Goal: Information Seeking & Learning: Understand process/instructions

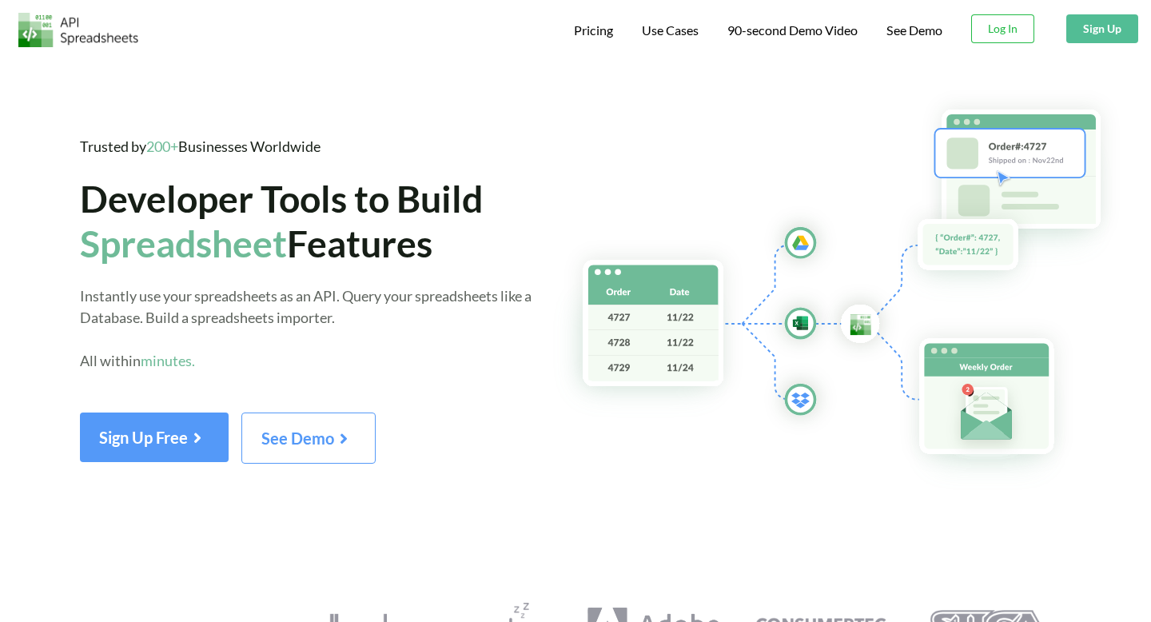
scroll to position [46, 0]
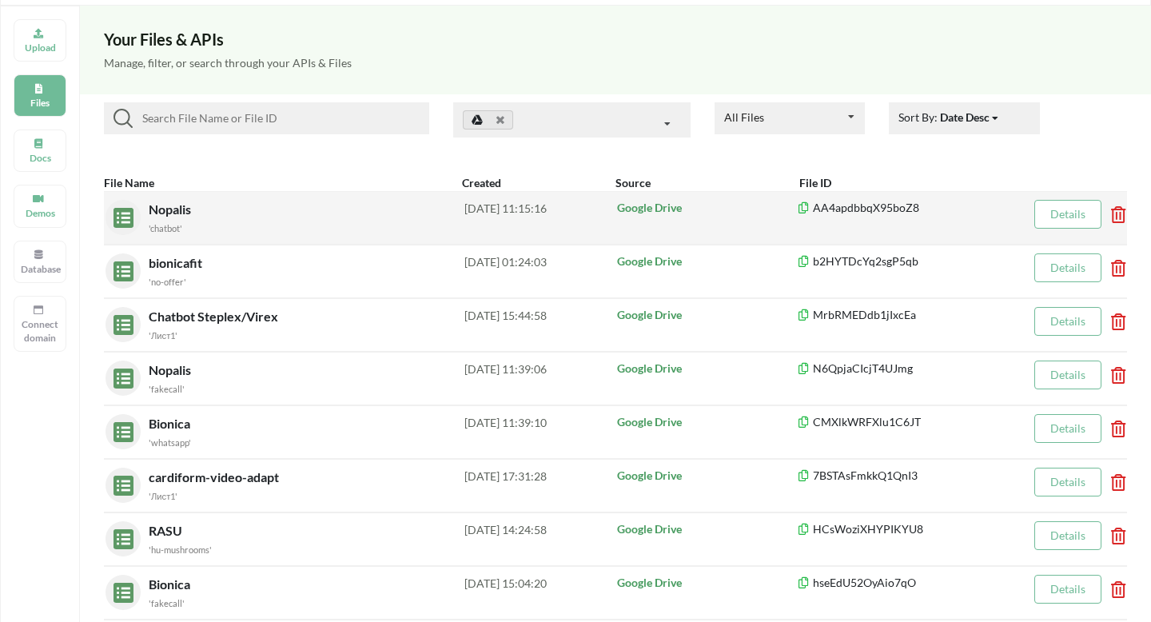
click at [267, 221] on div "'chatbot'" at bounding box center [307, 227] width 316 height 17
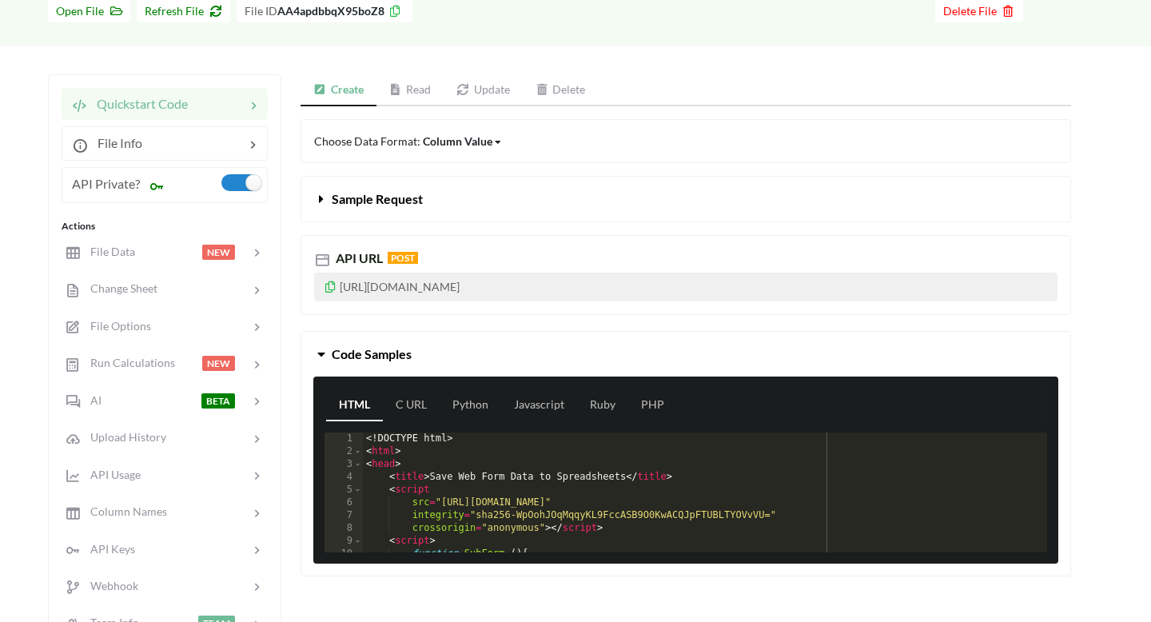
scroll to position [105, 0]
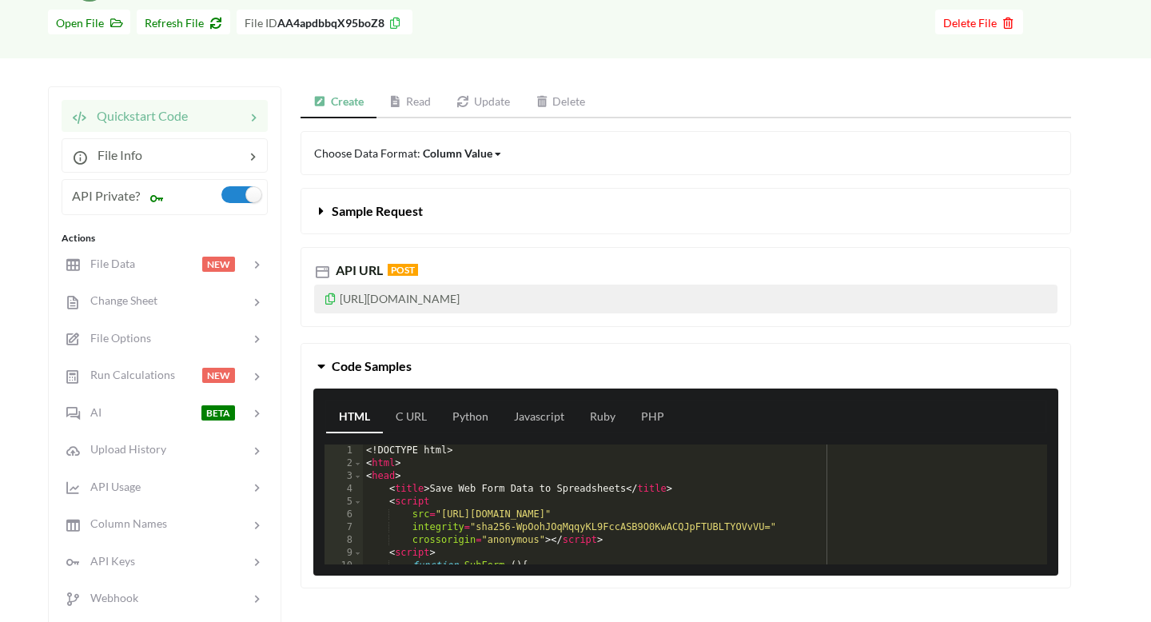
click at [410, 97] on link "Read" at bounding box center [410, 102] width 68 height 32
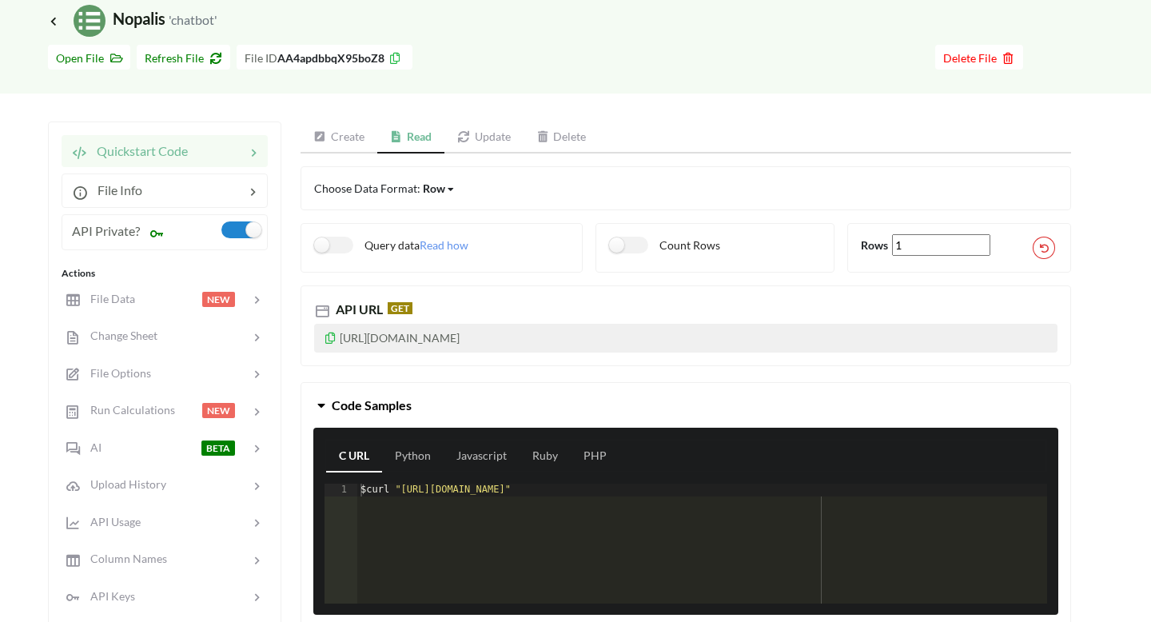
scroll to position [66, 0]
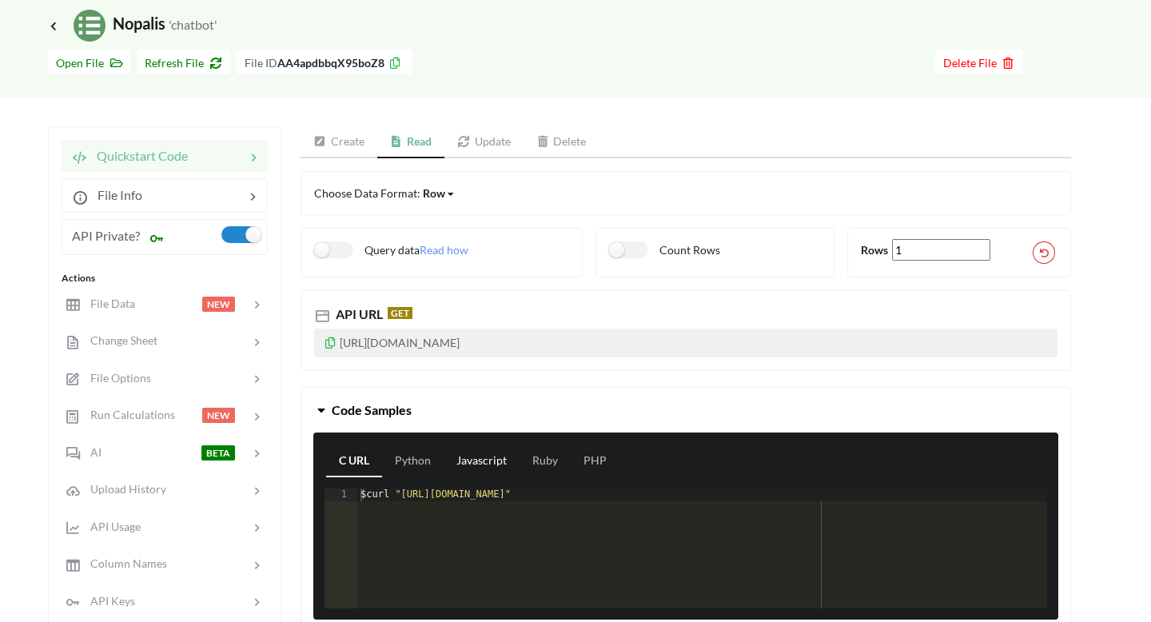
click at [483, 470] on link "Javascript" at bounding box center [481, 461] width 76 height 32
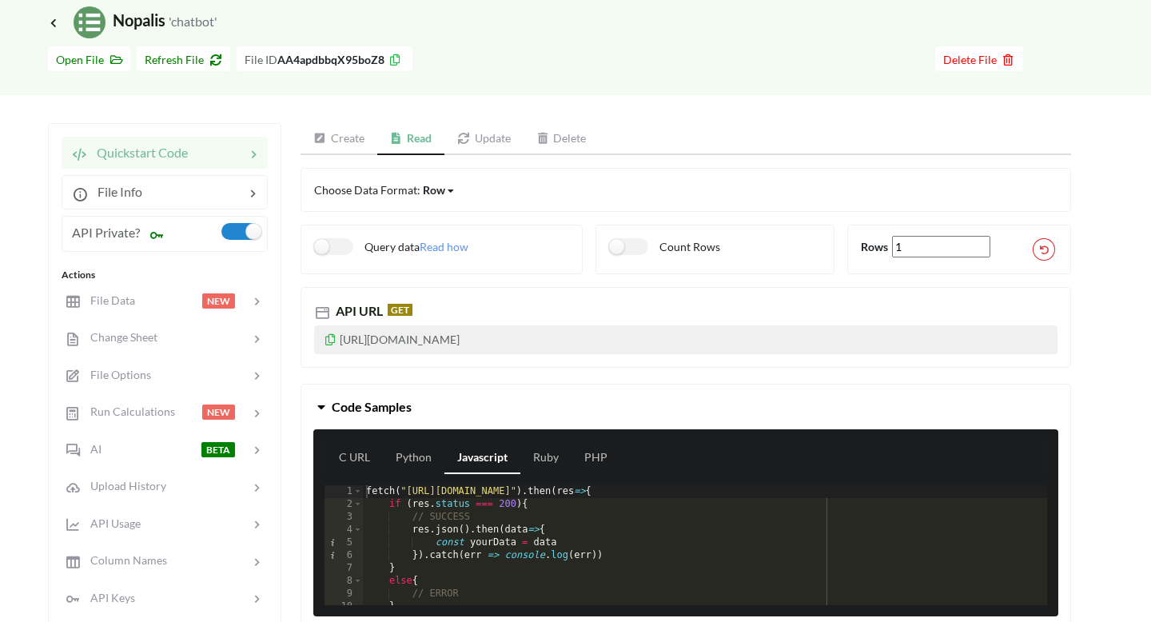
scroll to position [65, 0]
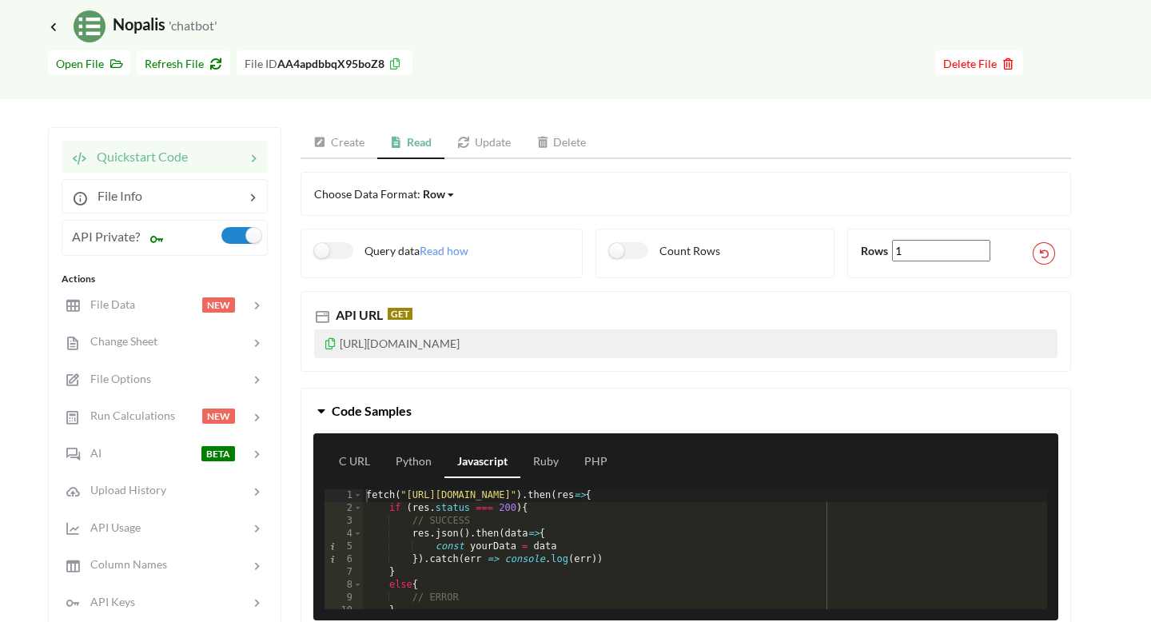
click at [600, 287] on div "API URL GET [URL][DOMAIN_NAME]" at bounding box center [685, 324] width 794 height 93
click at [436, 195] on div "Row" at bounding box center [434, 193] width 22 height 17
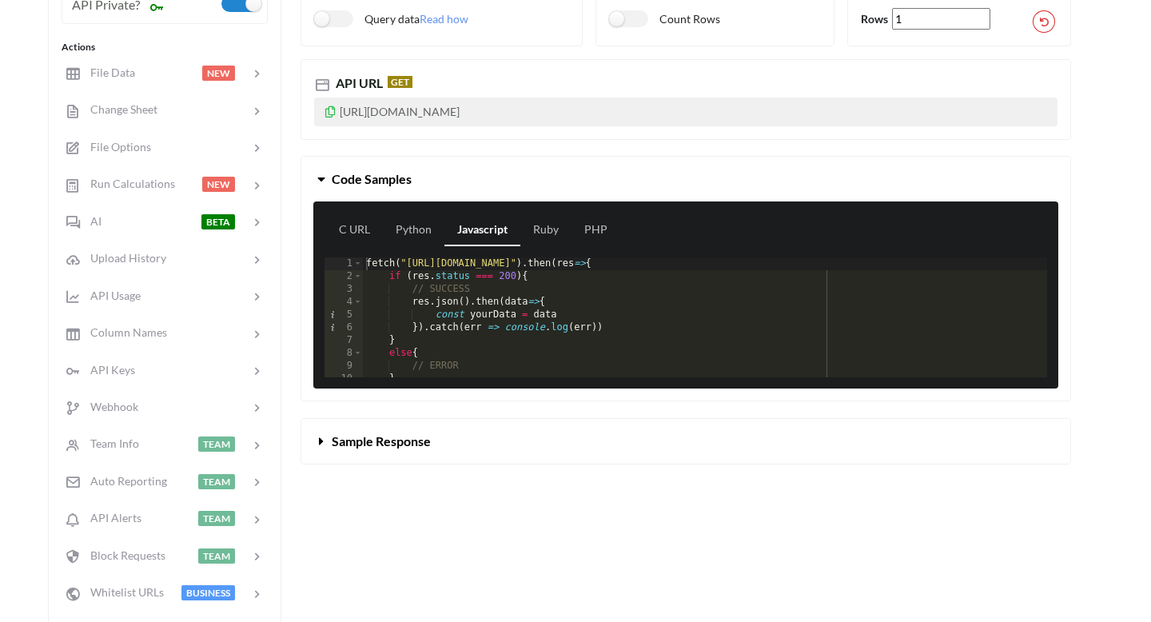
scroll to position [312, 0]
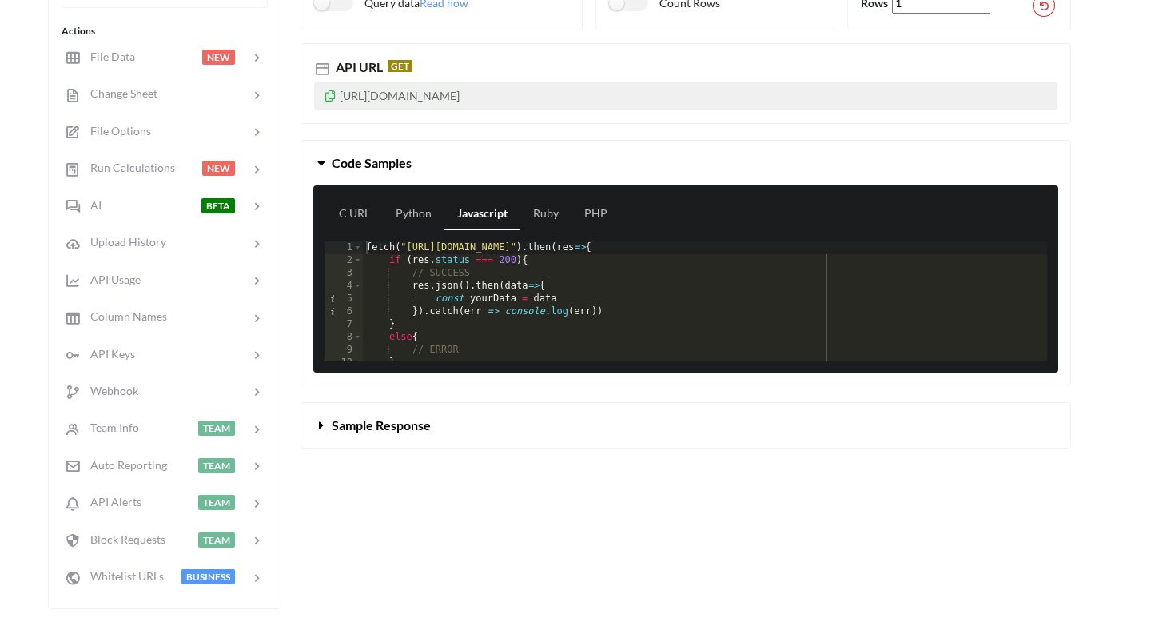
click at [435, 445] on button "Sample Response" at bounding box center [685, 425] width 769 height 45
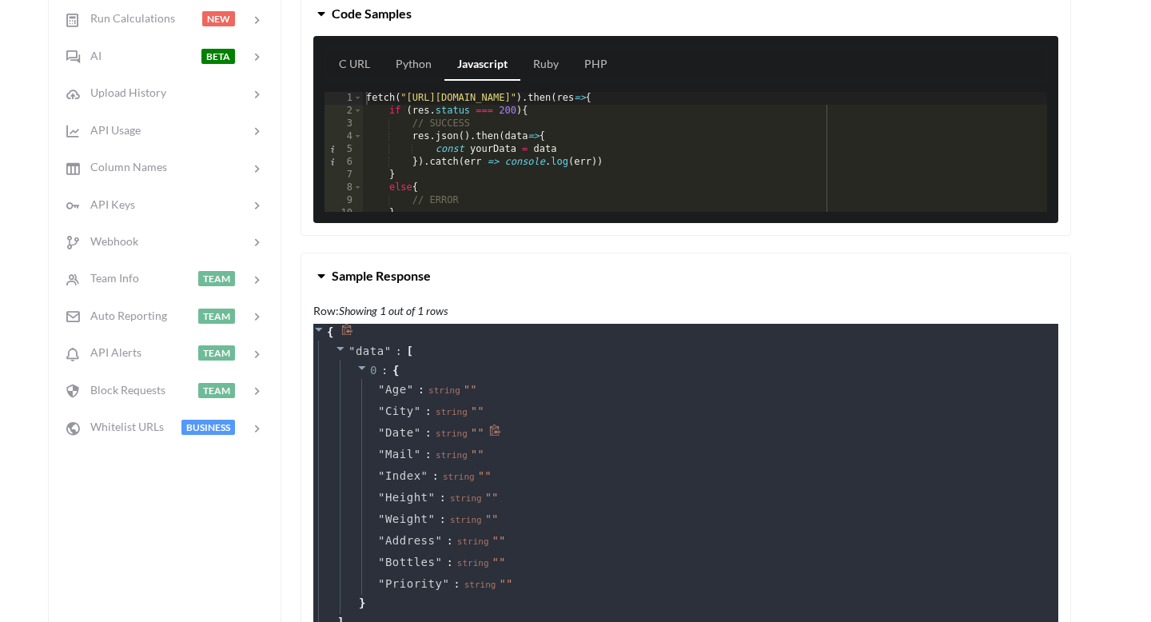
scroll to position [460, 0]
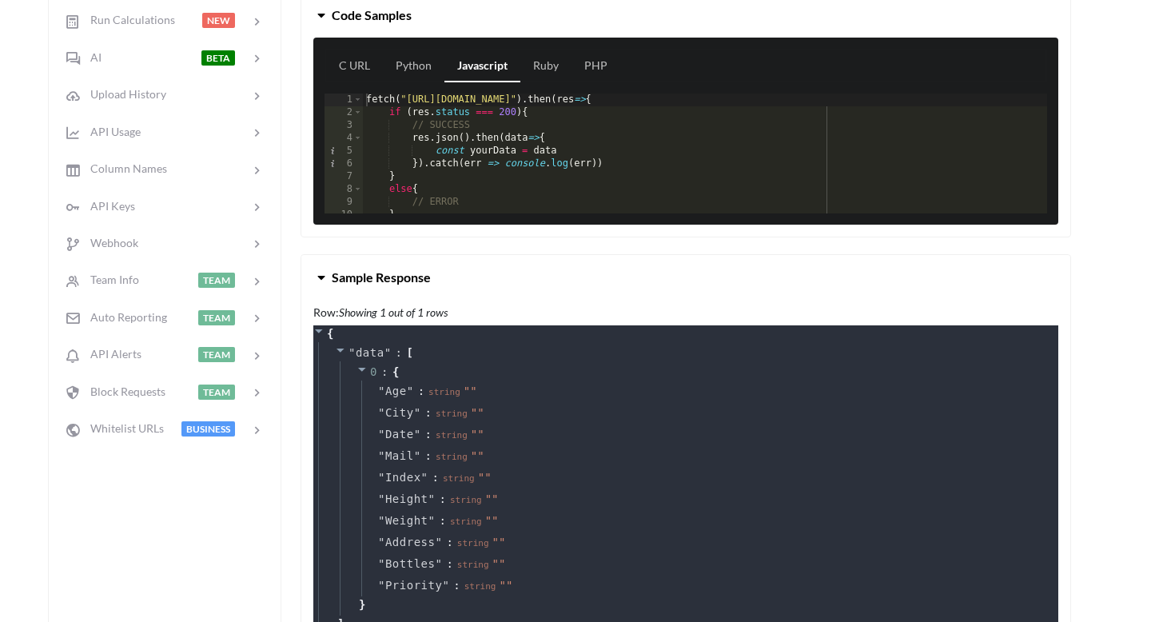
click at [425, 284] on span "Sample Response" at bounding box center [381, 276] width 99 height 15
